Goal: Task Accomplishment & Management: Manage account settings

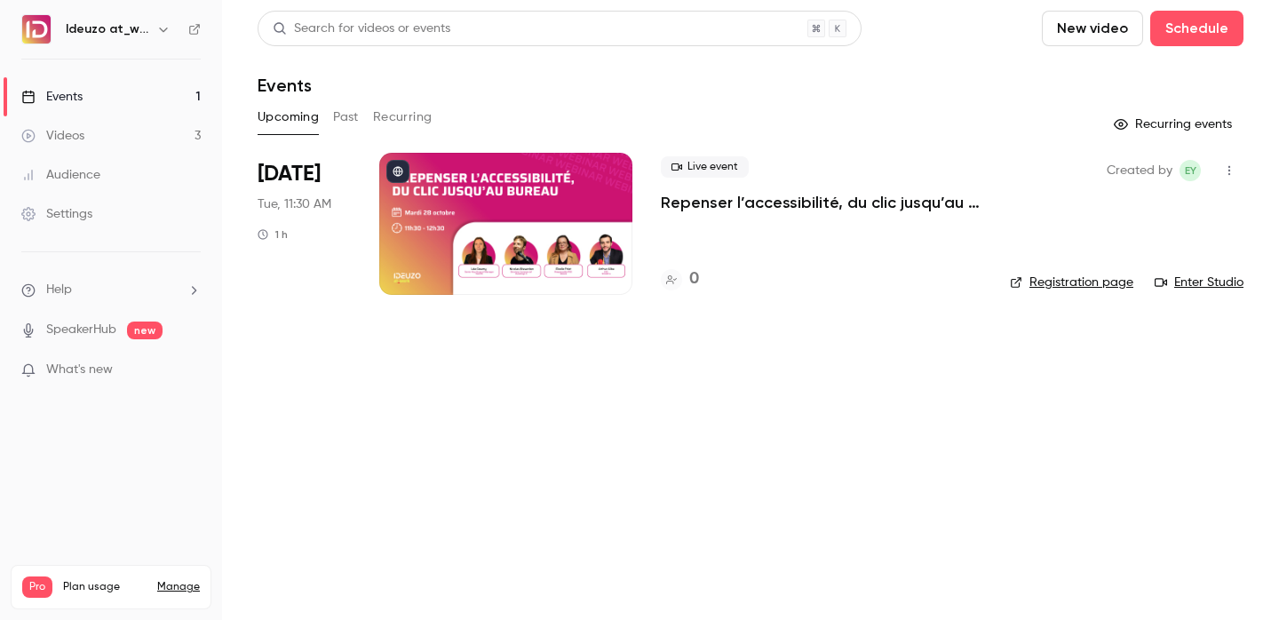
click at [194, 32] on icon at bounding box center [194, 29] width 12 height 12
click at [694, 273] on h4 "0" at bounding box center [694, 279] width 10 height 24
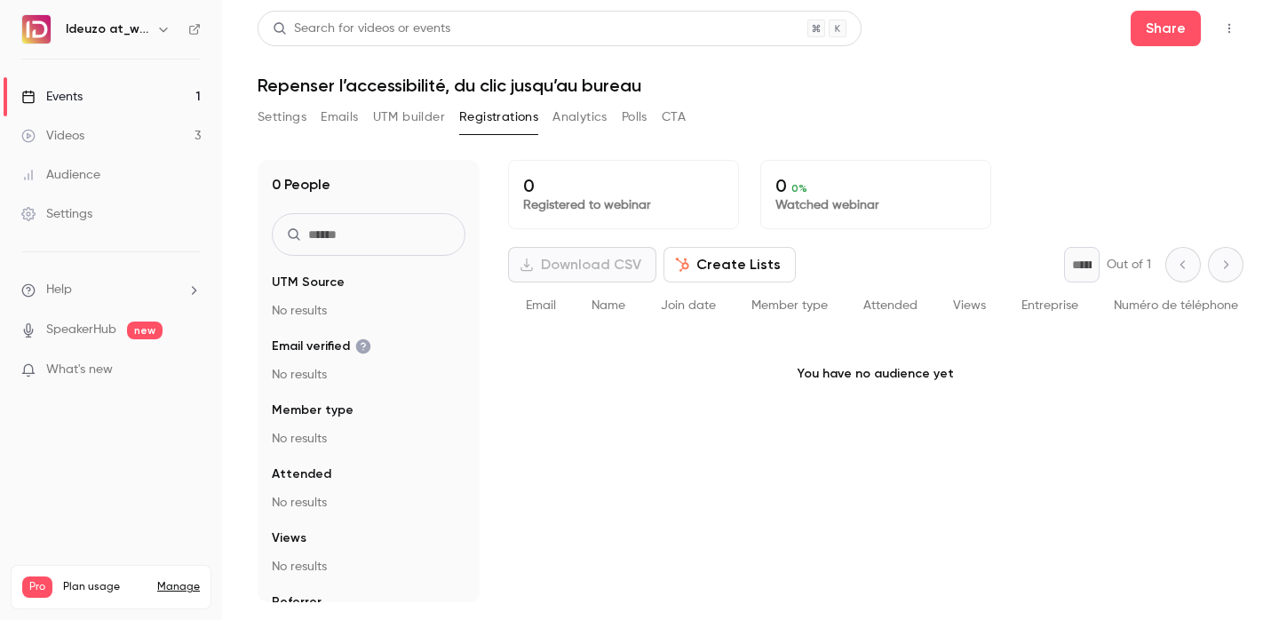
click at [104, 100] on link "Events 1" at bounding box center [111, 96] width 222 height 39
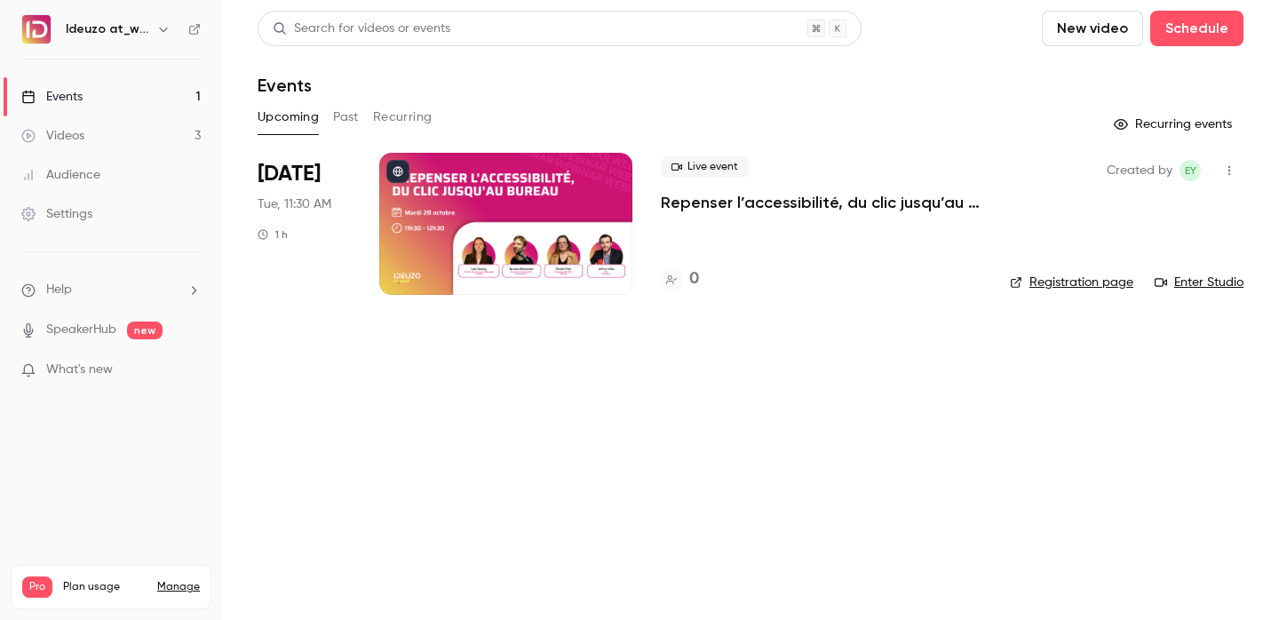
click at [1077, 283] on link "Registration page" at bounding box center [1071, 282] width 123 height 18
click at [674, 273] on div at bounding box center [671, 279] width 21 height 21
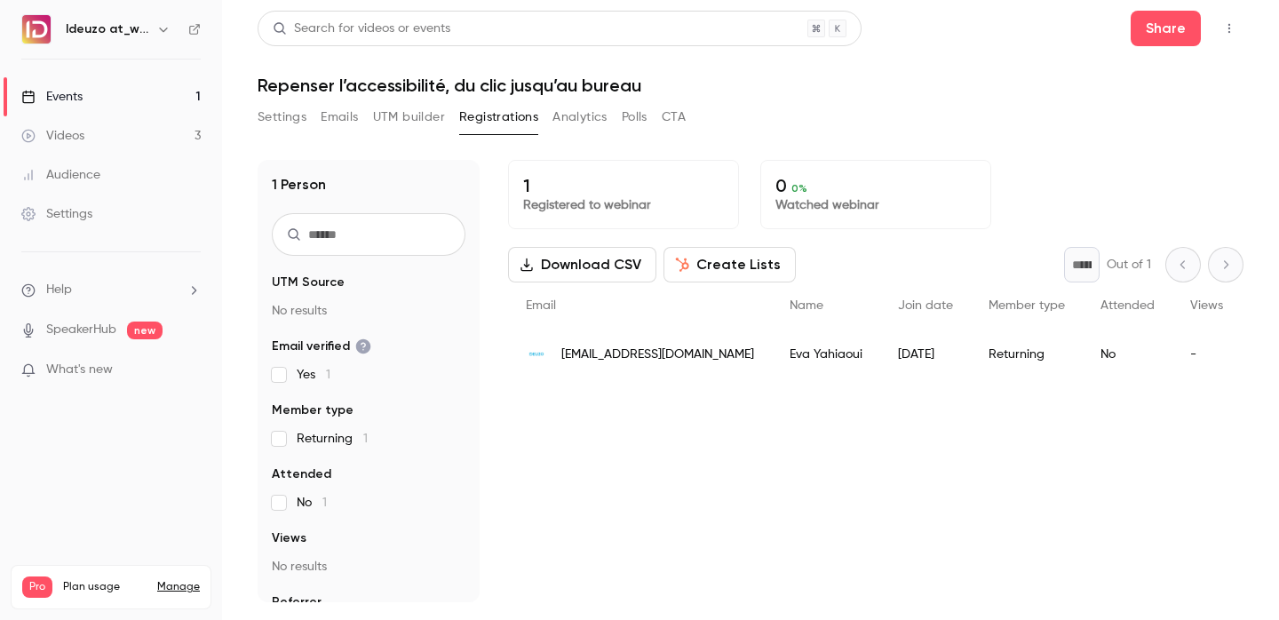
click at [126, 112] on link "Events 1" at bounding box center [111, 96] width 222 height 39
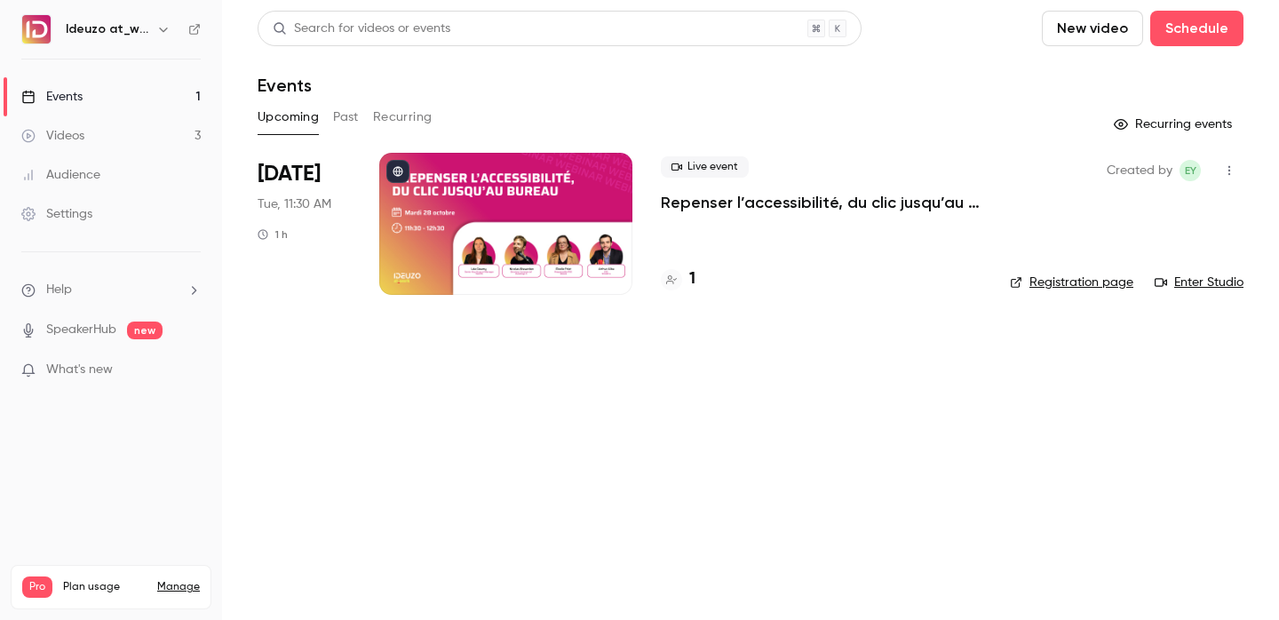
click at [119, 107] on link "Events 1" at bounding box center [111, 96] width 222 height 39
click at [1055, 281] on link "Registration page" at bounding box center [1071, 282] width 123 height 18
click at [687, 281] on div "2" at bounding box center [679, 279] width 37 height 24
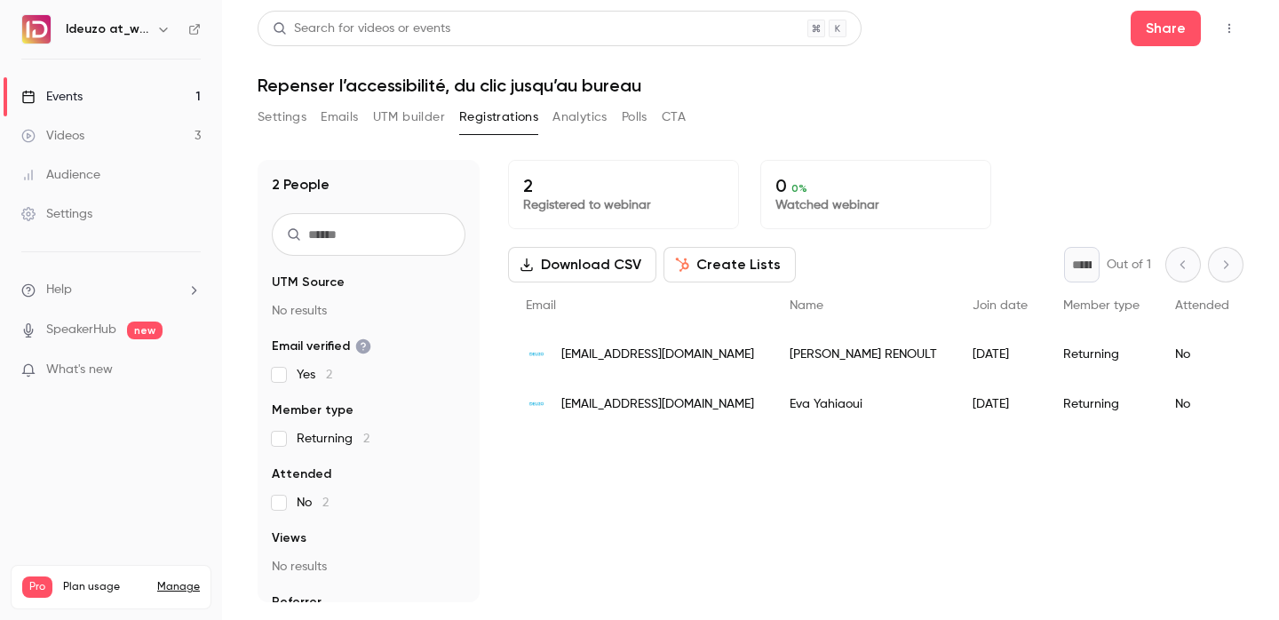
click at [142, 89] on link "Events 1" at bounding box center [111, 96] width 222 height 39
